Goal: Navigation & Orientation: Find specific page/section

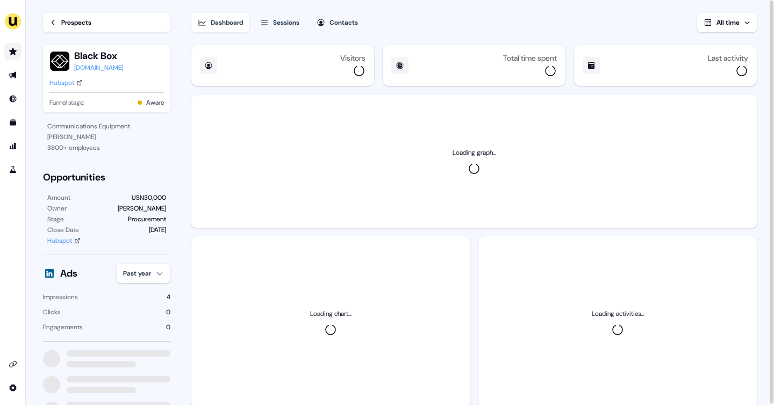
click at [17, 51] on icon "Go to prospects" at bounding box center [13, 51] width 9 height 9
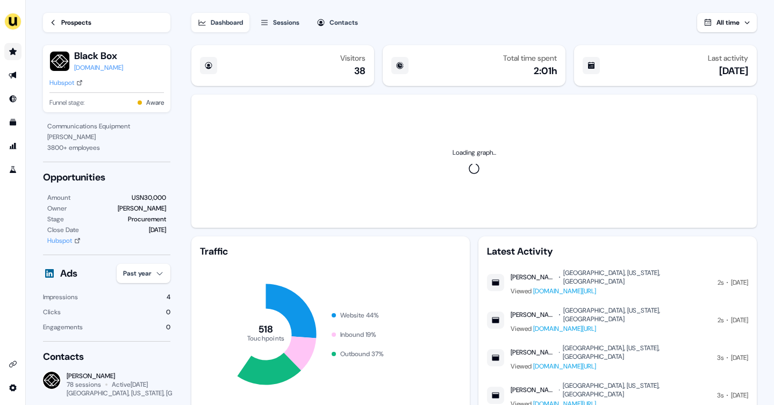
click at [17, 51] on icon "Go to prospects" at bounding box center [13, 51] width 9 height 9
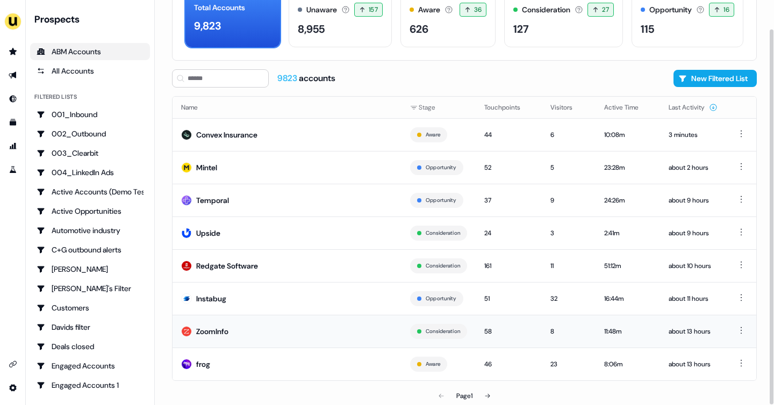
scroll to position [65, 0]
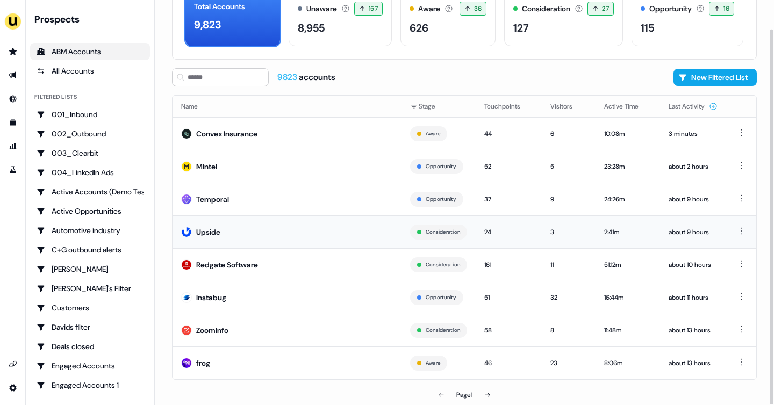
click at [261, 231] on td "Upside" at bounding box center [287, 231] width 229 height 33
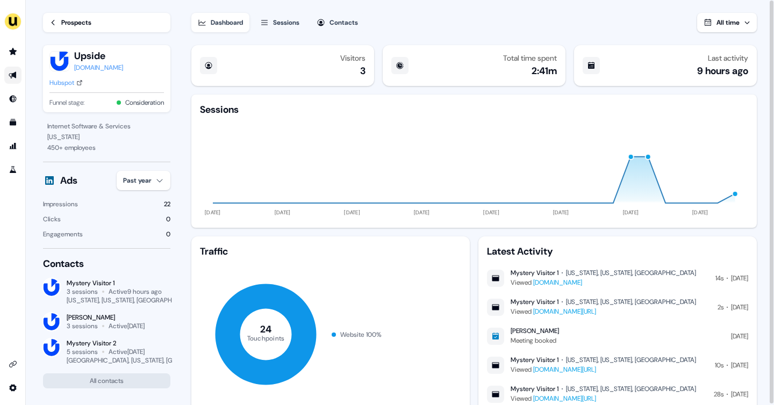
click at [19, 76] on link "Go to outbound experience" at bounding box center [12, 75] width 17 height 17
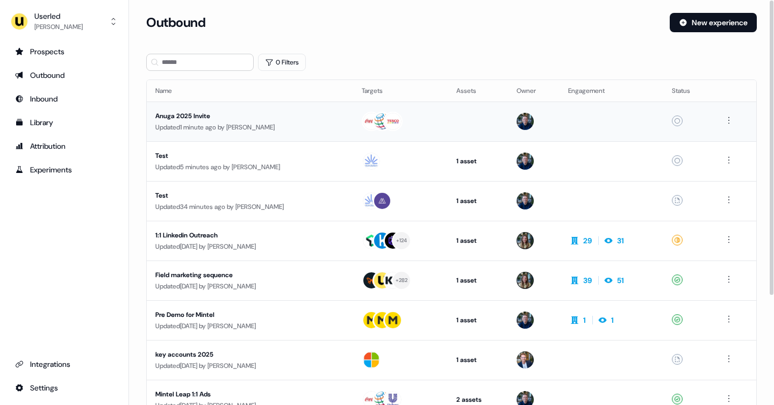
click at [180, 125] on div "Updated 1 minute ago by [PERSON_NAME]" at bounding box center [249, 127] width 189 height 11
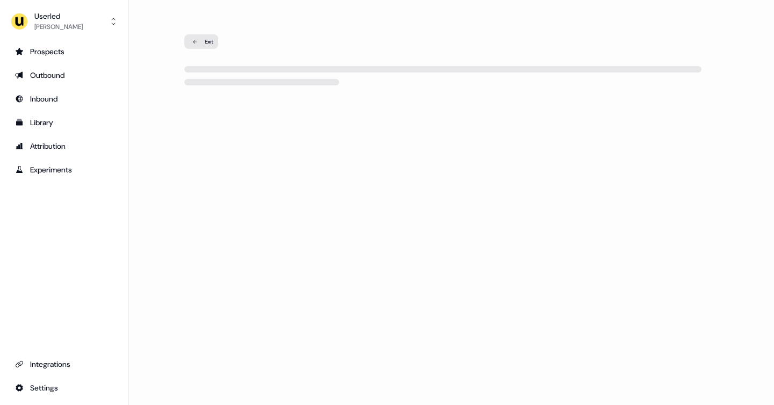
click at [188, 37] on div "Exit" at bounding box center [201, 41] width 34 height 15
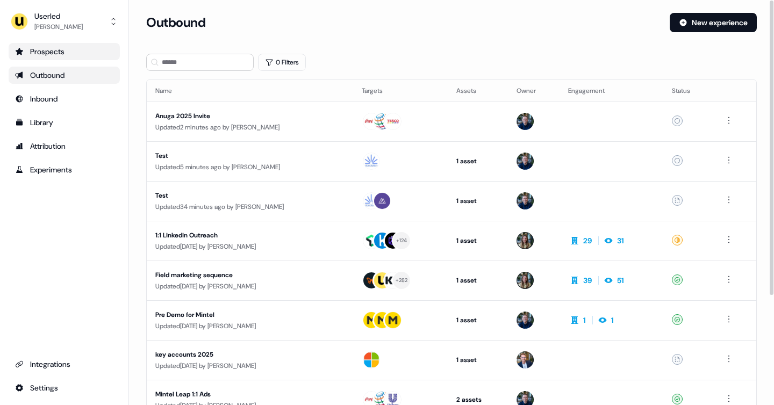
click at [82, 48] on div "Prospects" at bounding box center [64, 51] width 98 height 11
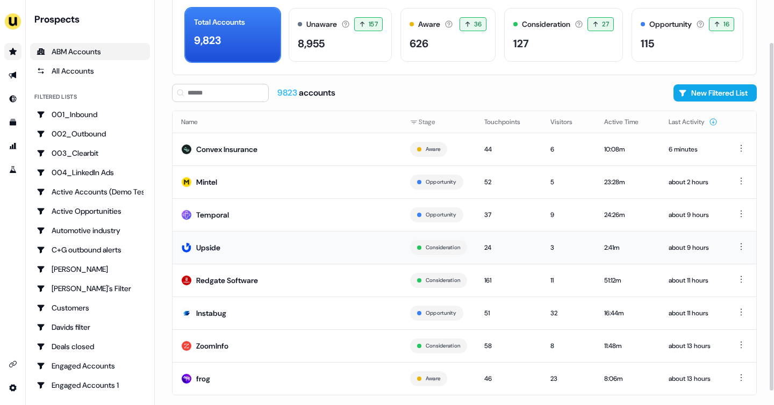
scroll to position [65, 0]
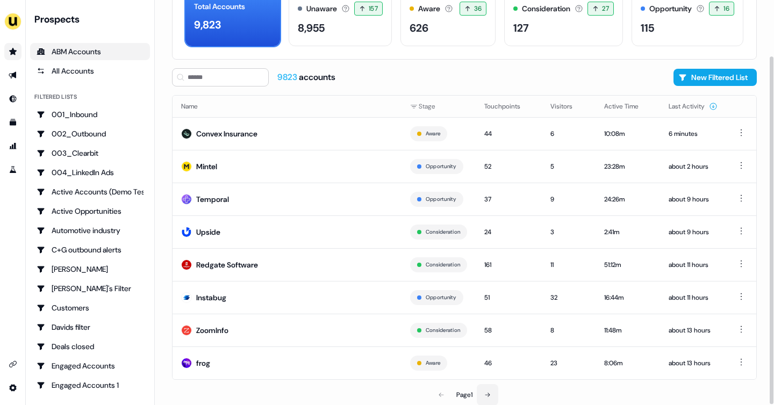
click at [489, 392] on icon at bounding box center [487, 395] width 6 height 6
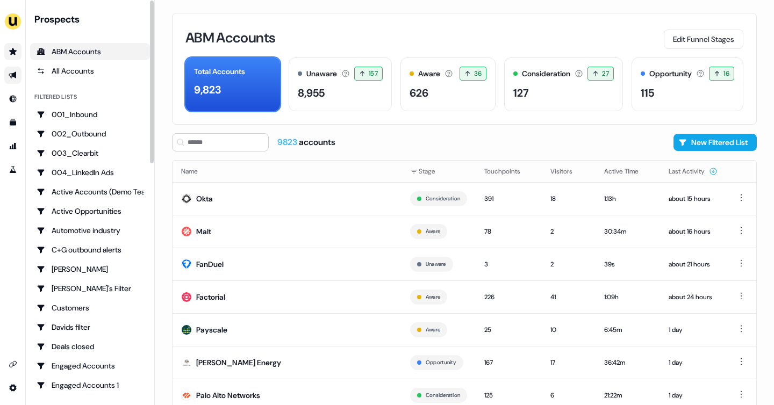
click at [17, 78] on icon "Go to outbound experience" at bounding box center [13, 75] width 9 height 9
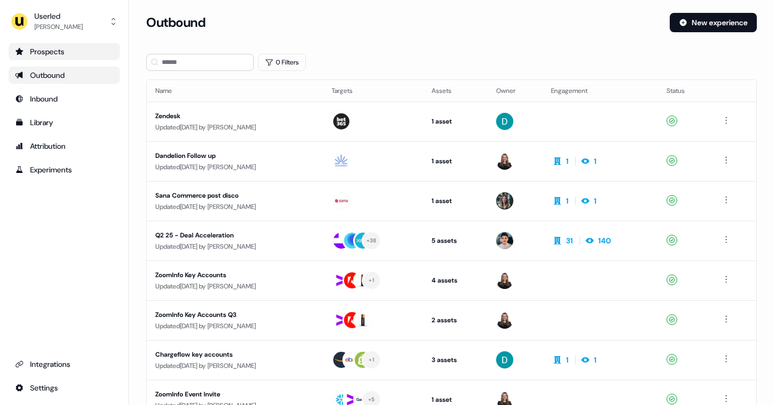
click at [53, 59] on link "Prospects" at bounding box center [64, 51] width 111 height 17
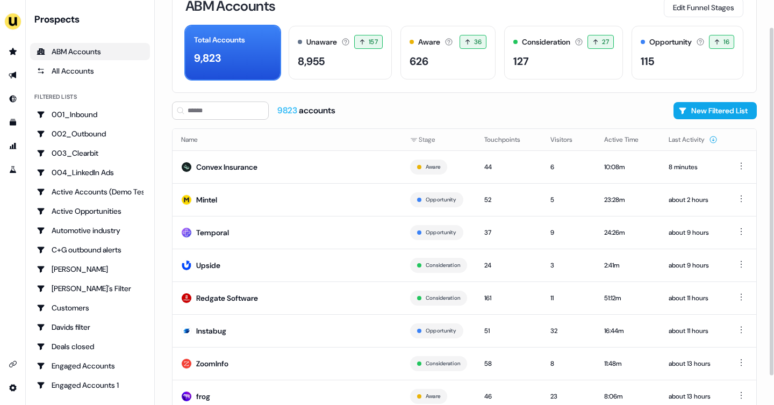
scroll to position [65, 0]
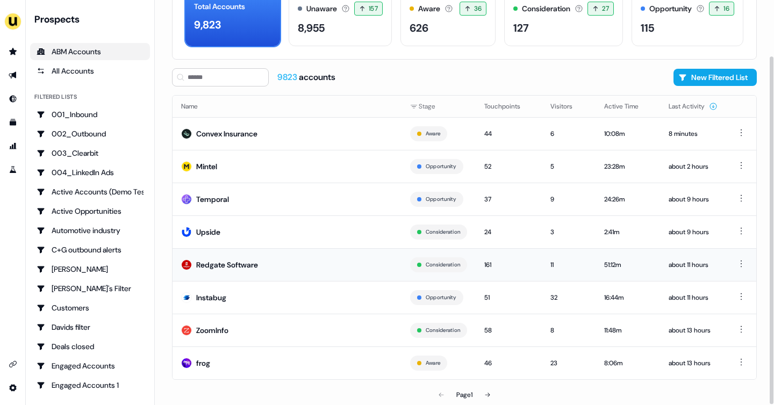
click at [269, 277] on td "Redgate Software" at bounding box center [287, 264] width 229 height 33
click at [238, 263] on div "Redgate Software" at bounding box center [227, 265] width 62 height 11
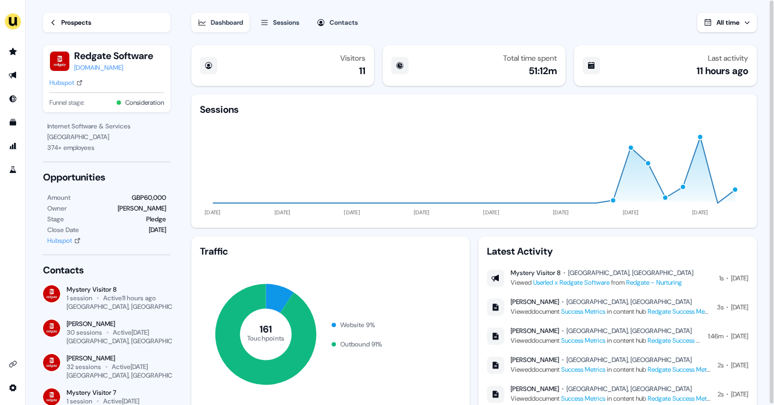
click at [71, 18] on div "Prospects" at bounding box center [76, 22] width 30 height 11
